Goal: Transaction & Acquisition: Purchase product/service

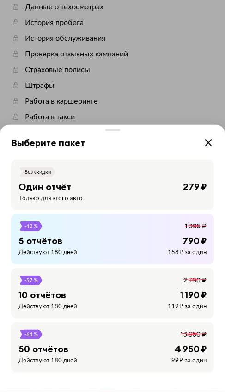
scroll to position [221, 0]
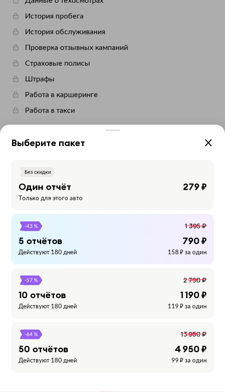
click at [155, 193] on div "Один отчёт 279 ₽" at bounding box center [113, 187] width 188 height 12
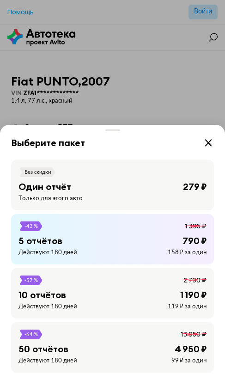
click at [178, 178] on div "Без скидки Один отчёт 279 ₽ Только для этого авто" at bounding box center [112, 185] width 203 height 50
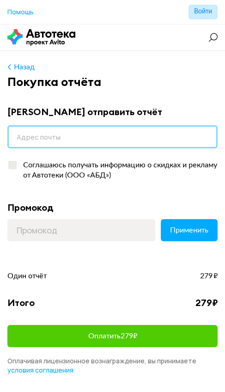
click at [175, 144] on input "email" at bounding box center [112, 136] width 210 height 23
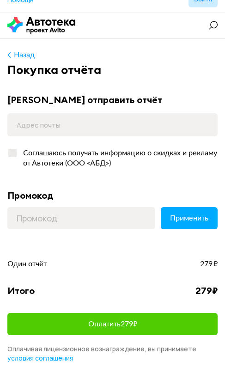
scroll to position [12, 0]
